Goal: Task Accomplishment & Management: Use online tool/utility

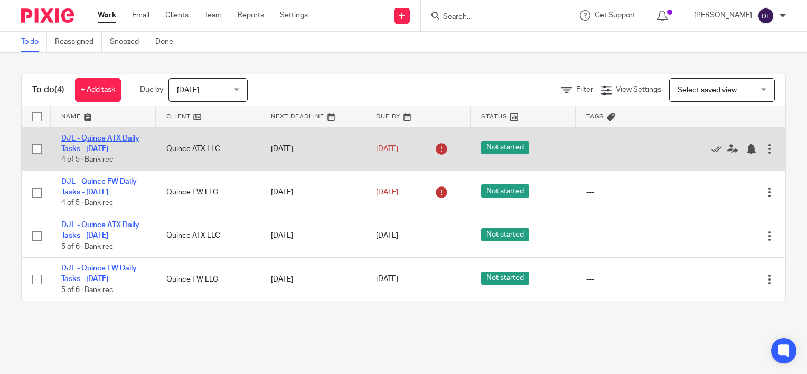
click at [106, 148] on link "DJL - Quince ATX Daily Tasks - [DATE]" at bounding box center [100, 144] width 78 height 18
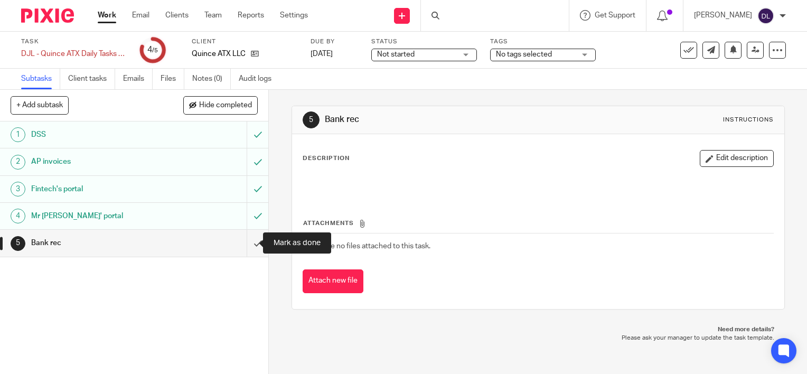
click at [238, 243] on input "submit" at bounding box center [134, 243] width 268 height 26
click at [107, 14] on link "Work" at bounding box center [107, 15] width 18 height 11
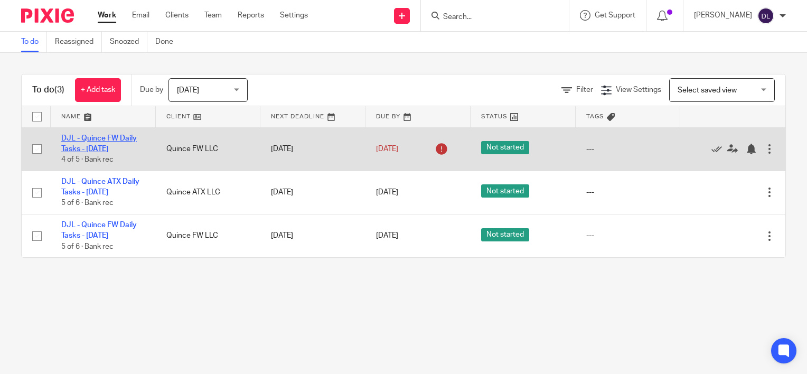
click at [98, 147] on link "DJL - Quince FW Daily Tasks - [DATE]" at bounding box center [98, 144] width 75 height 18
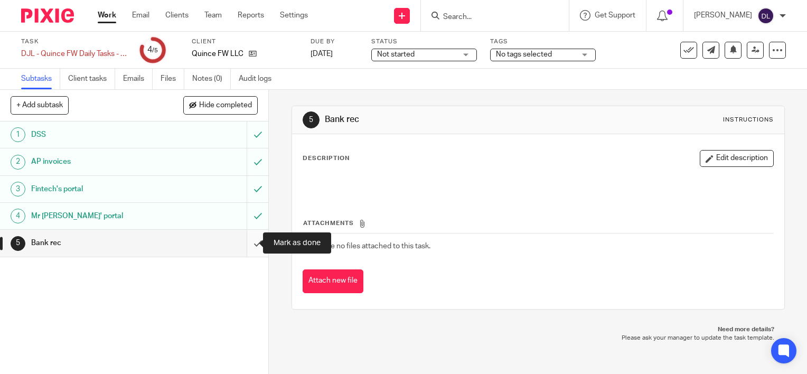
click at [245, 238] on input "submit" at bounding box center [134, 243] width 268 height 26
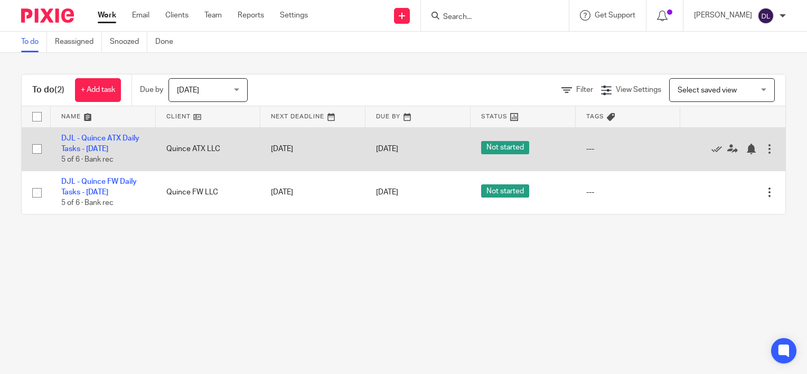
click at [95, 144] on td "DJL - Quince ATX Daily Tasks - Wednesday 5 of 6 · Bank rec" at bounding box center [103, 148] width 105 height 43
click at [97, 148] on link "DJL - Quince ATX Daily Tasks - [DATE]" at bounding box center [100, 144] width 78 height 18
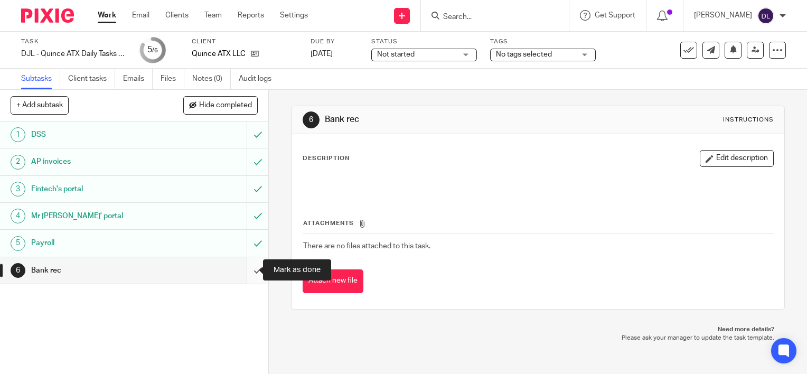
click at [253, 266] on input "submit" at bounding box center [134, 270] width 268 height 26
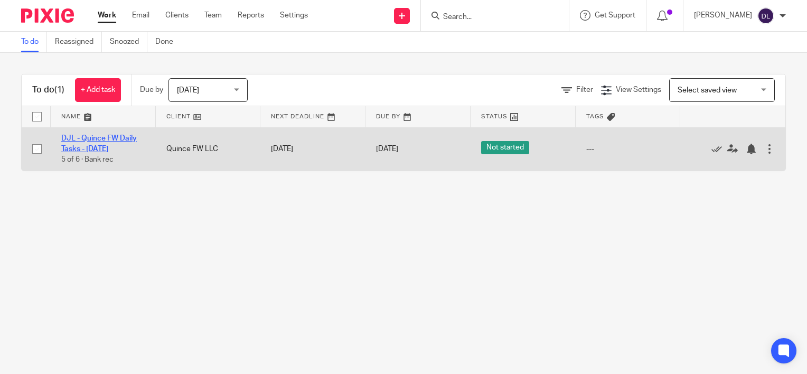
click at [101, 145] on link "DJL - Quince FW Daily Tasks - [DATE]" at bounding box center [98, 144] width 75 height 18
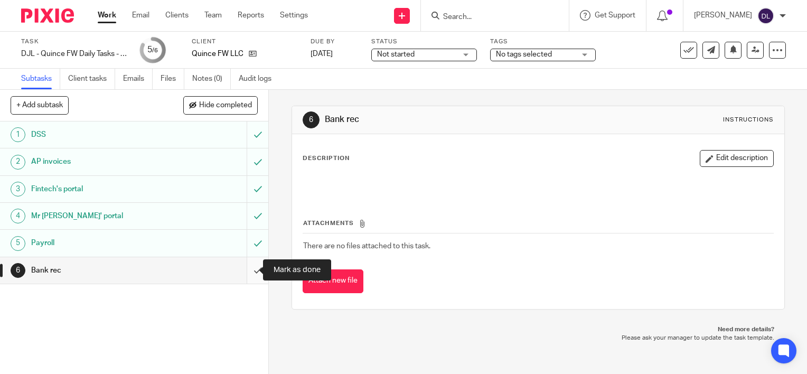
click at [248, 268] on input "submit" at bounding box center [134, 270] width 268 height 26
